Goal: Information Seeking & Learning: Check status

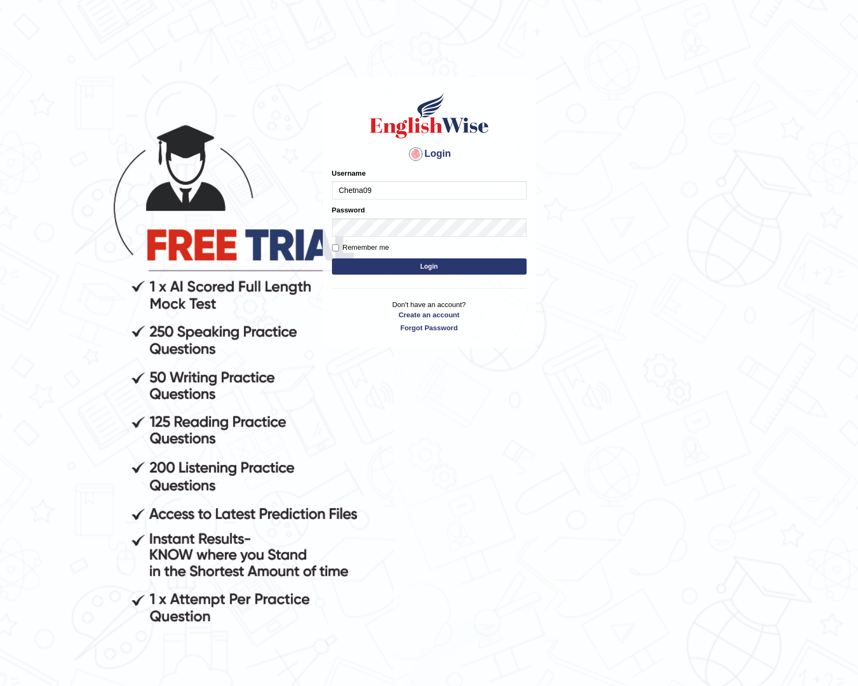
type input "Chetna09"
click at [332, 258] on button "Login" at bounding box center [429, 266] width 195 height 16
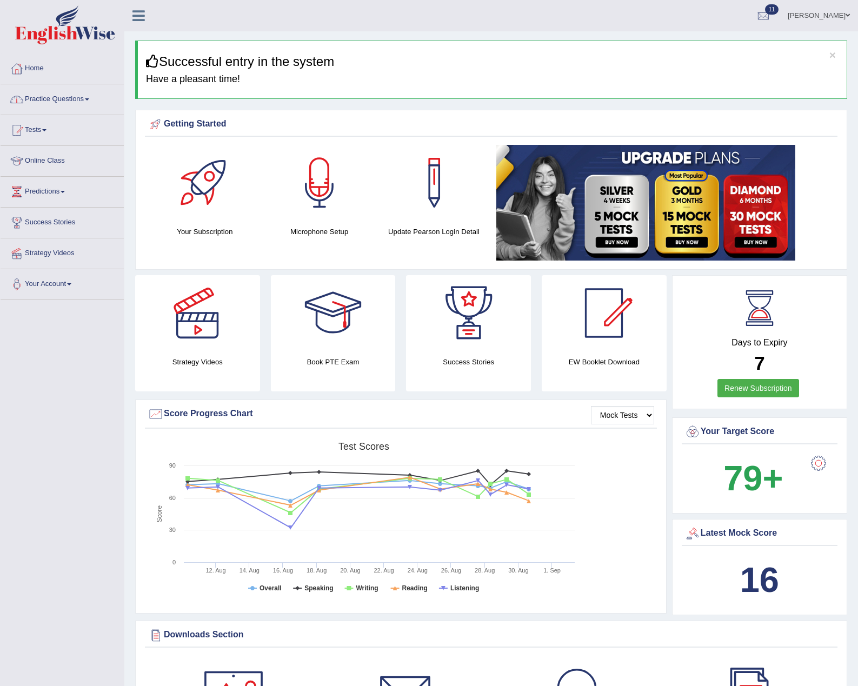
click at [53, 103] on link "Practice Questions" at bounding box center [62, 97] width 123 height 27
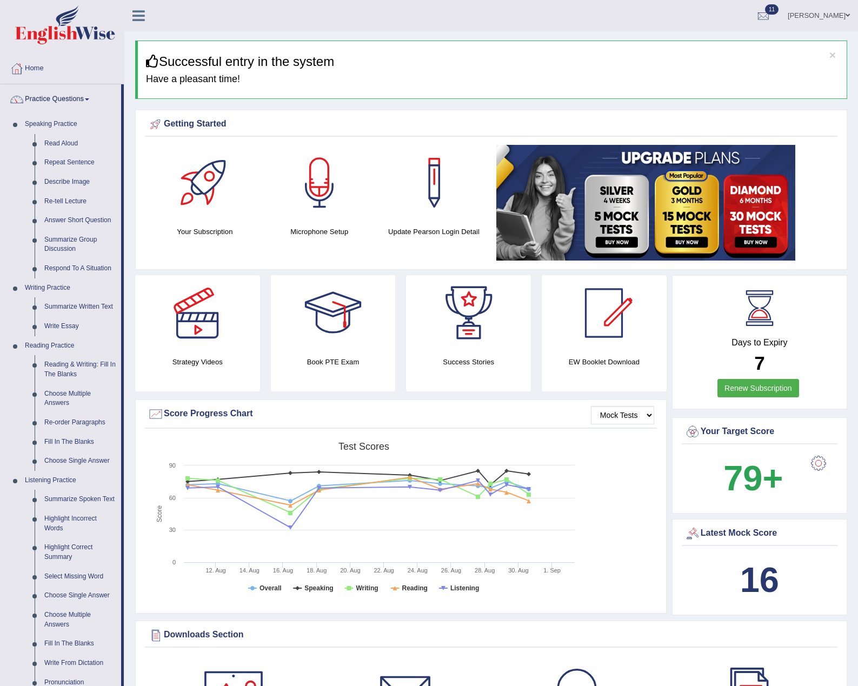
click at [53, 103] on link "Practice Questions" at bounding box center [61, 97] width 121 height 27
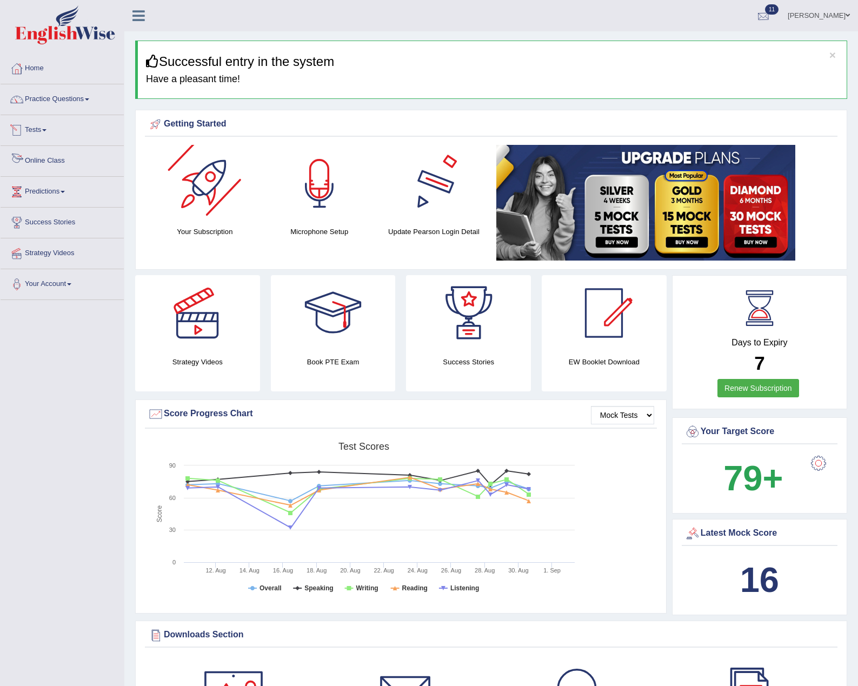
click at [758, 10] on div at bounding box center [763, 16] width 16 height 16
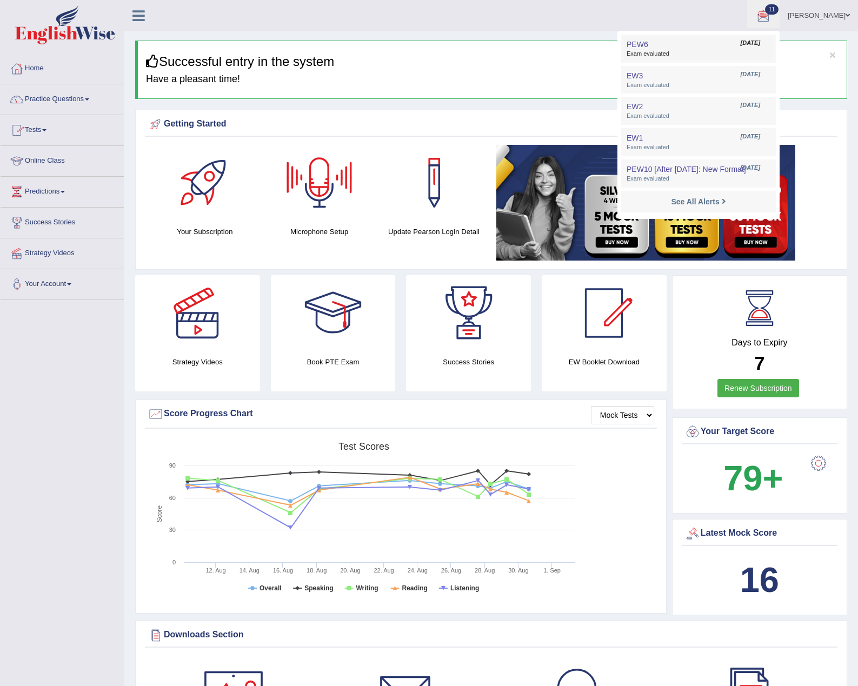
click at [677, 52] on span "Exam evaluated" at bounding box center [698, 54] width 144 height 9
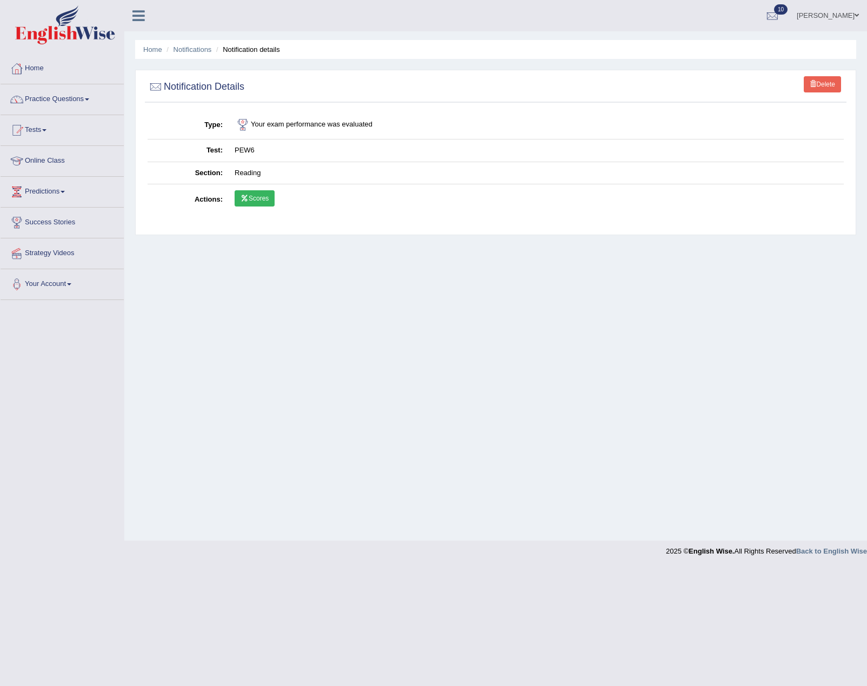
click at [263, 198] on link "Scores" at bounding box center [255, 198] width 40 height 16
click at [29, 70] on link "Home" at bounding box center [62, 66] width 123 height 27
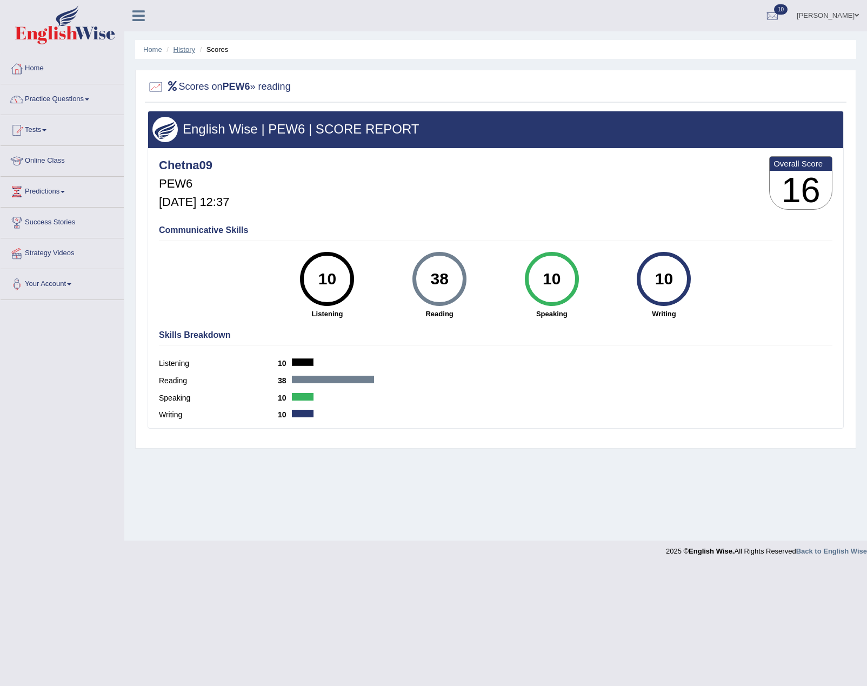
click at [183, 50] on link "History" at bounding box center [184, 49] width 22 height 8
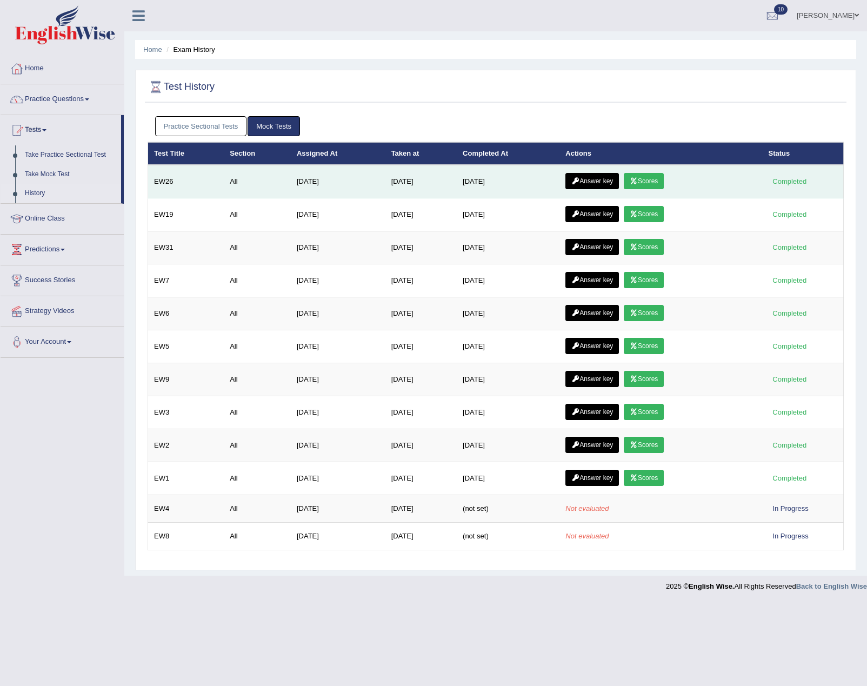
click at [612, 181] on link "Answer key" at bounding box center [591, 181] width 53 height 16
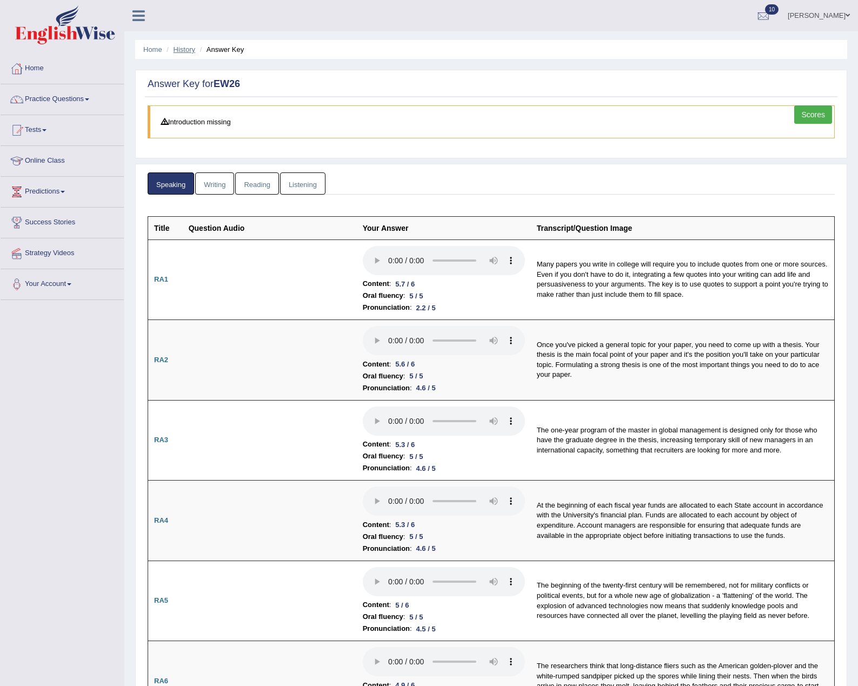
click at [180, 50] on link "History" at bounding box center [184, 49] width 22 height 8
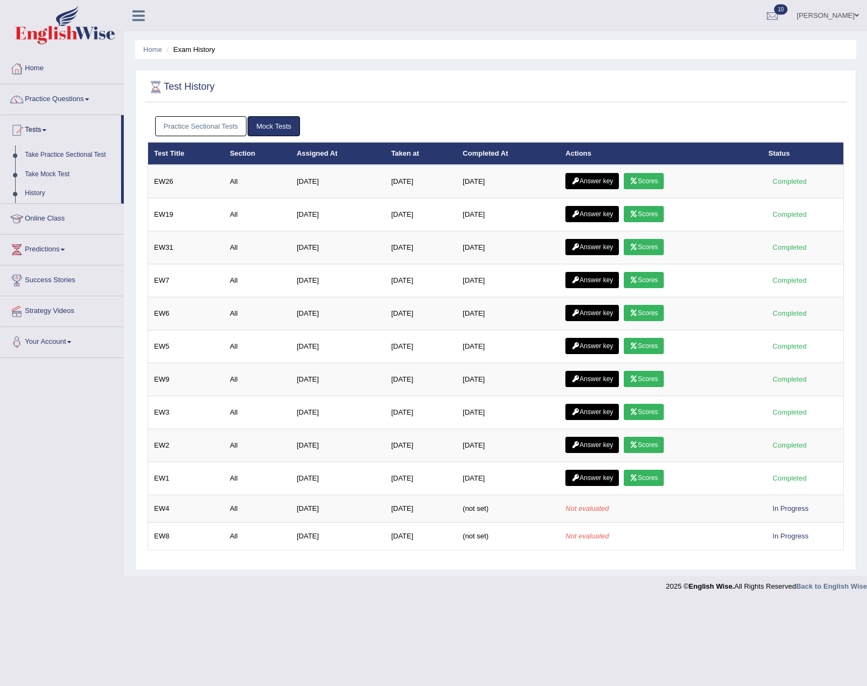
click at [272, 125] on link "Mock Tests" at bounding box center [274, 126] width 52 height 20
click at [225, 132] on link "Practice Sectional Tests" at bounding box center [201, 126] width 92 height 20
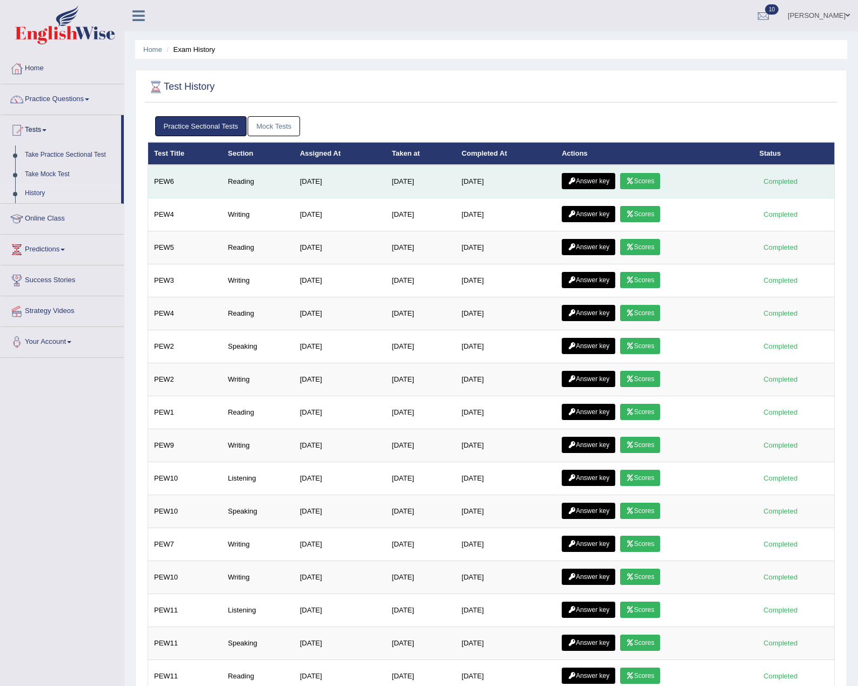
click at [612, 183] on link "Answer key" at bounding box center [587, 181] width 53 height 16
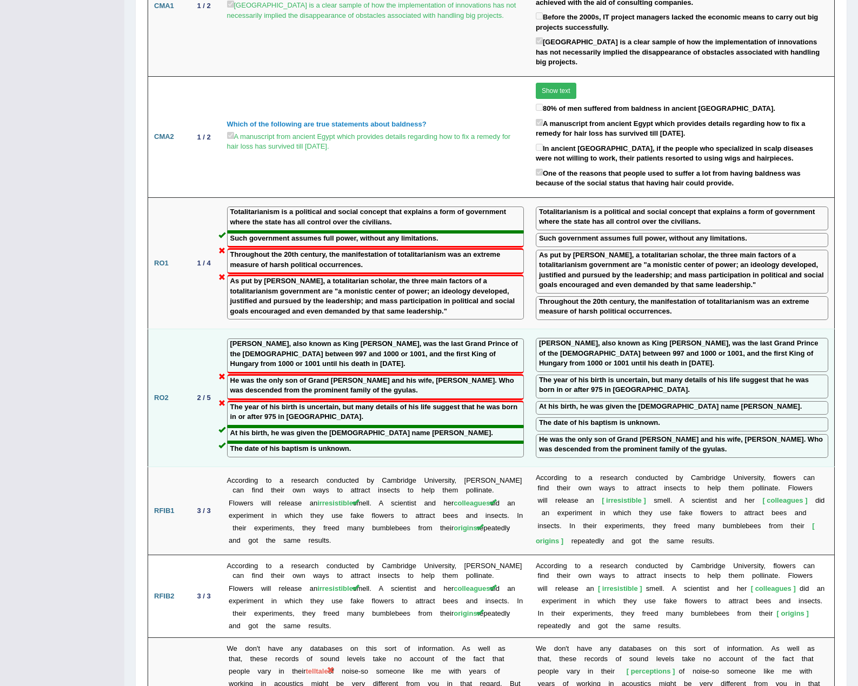
scroll to position [1027, 0]
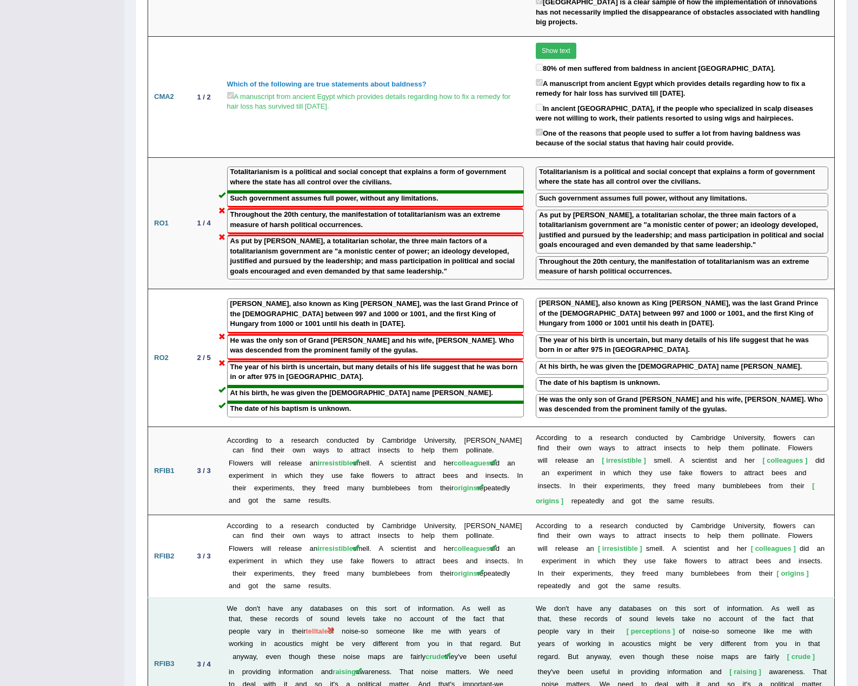
click at [363, 607] on td "We don't have any databases on this sort of information. As well as that, these…" at bounding box center [375, 663] width 309 height 133
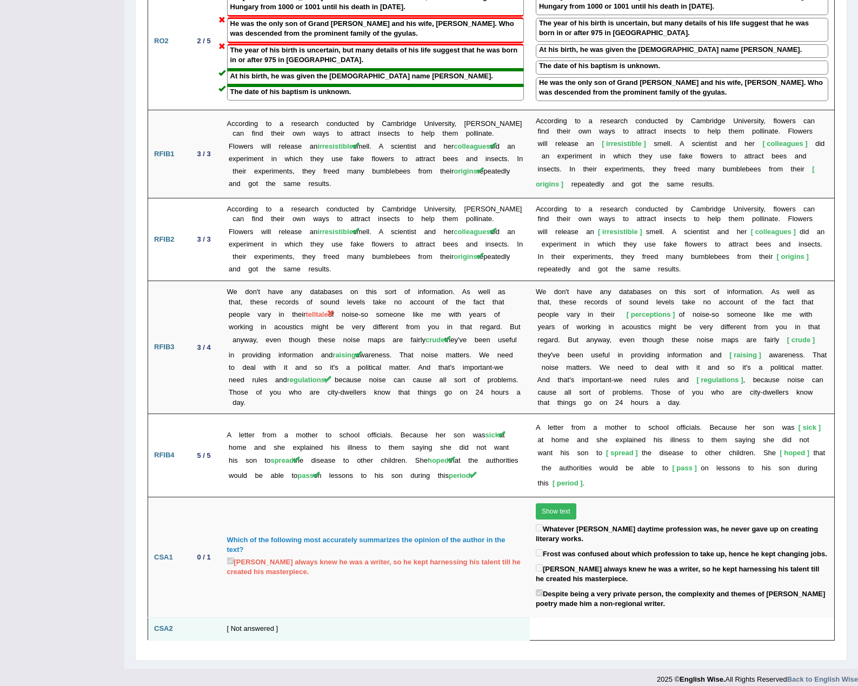
scroll to position [1343, 0]
click at [282, 619] on td "[ Not answered ]" at bounding box center [375, 629] width 309 height 23
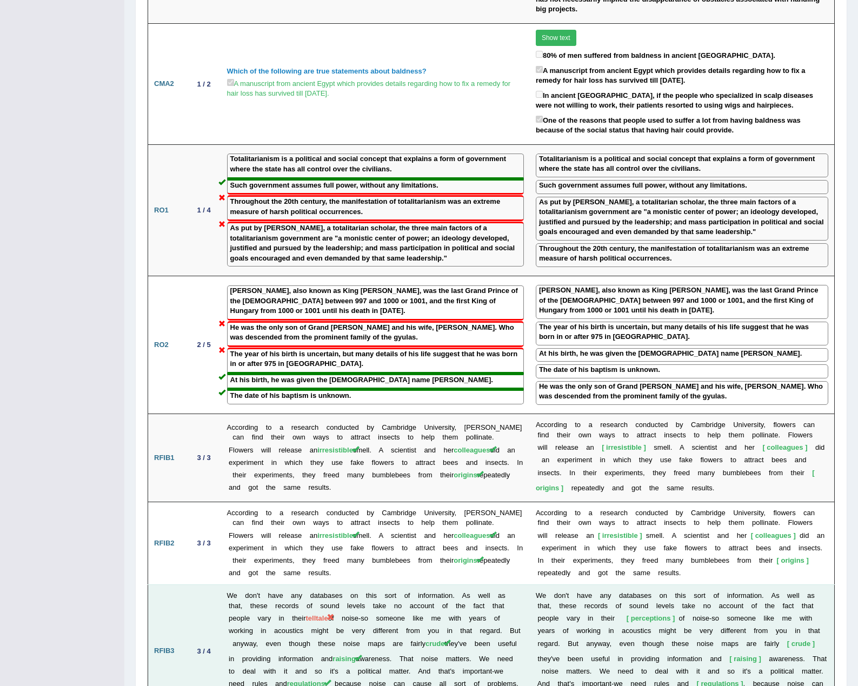
scroll to position [911, 0]
